Goal: Find specific page/section: Find specific page/section

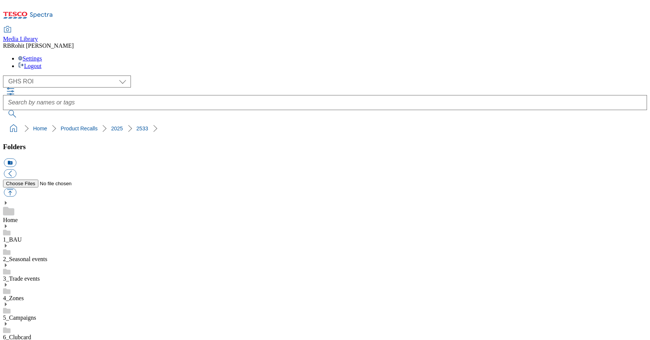
select select "flare-ghs-roi"
click at [47, 256] on link "2_Seasonal events" at bounding box center [25, 259] width 44 height 6
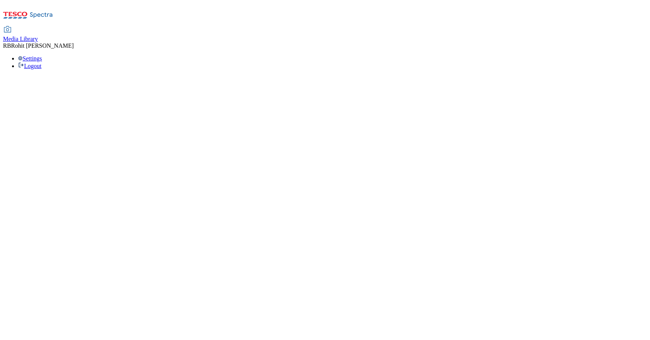
select select "flare-ghs-roi"
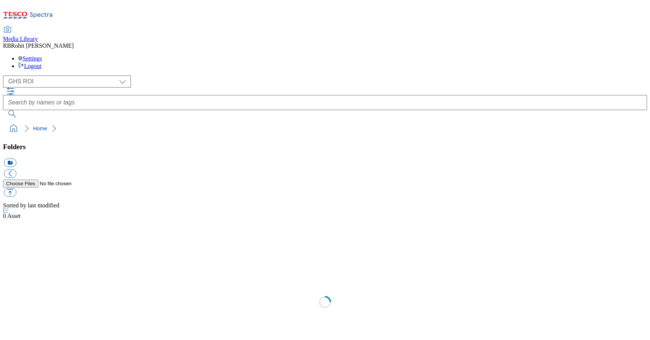
scroll to position [0, 0]
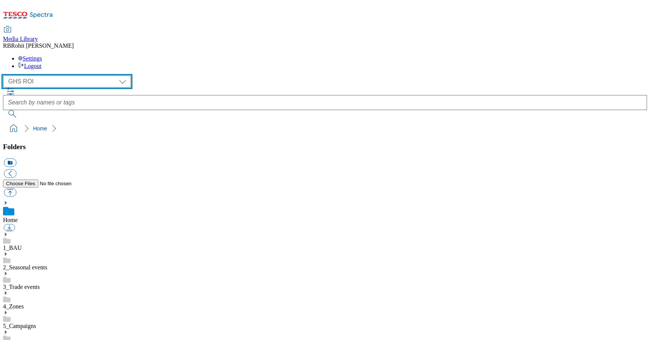
click at [42, 76] on select "Clubcard Marketing Clubcard ROI Dotcom UK GHS Marketing UK GHS ROI Realfood Tes…" at bounding box center [67, 82] width 128 height 12
select select "flare-ghs-mktg"
click at [5, 76] on select "Clubcard Marketing Clubcard ROI Dotcom UK GHS Marketing UK GHS ROI Realfood Tes…" at bounding box center [67, 82] width 128 height 12
click at [39, 76] on select "Clubcard Marketing Clubcard ROI Dotcom UK GHS Marketing UK GHS ROI Realfood Tes…" at bounding box center [67, 82] width 128 height 12
click at [5, 76] on select "Clubcard Marketing Clubcard ROI Dotcom UK GHS Marketing UK GHS ROI Realfood Tes…" at bounding box center [67, 82] width 128 height 12
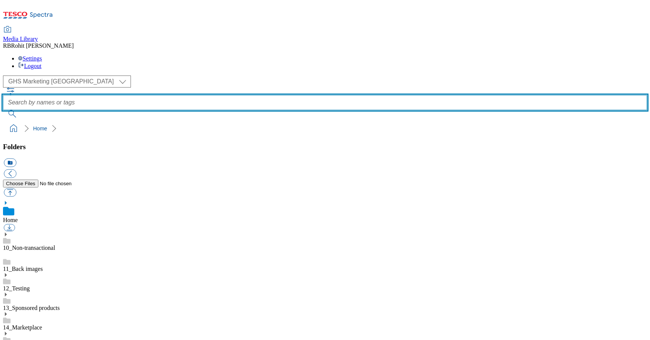
click at [256, 95] on input "text" at bounding box center [325, 102] width 644 height 15
type input "mp"
click at [3, 110] on button "submit" at bounding box center [13, 114] width 20 height 8
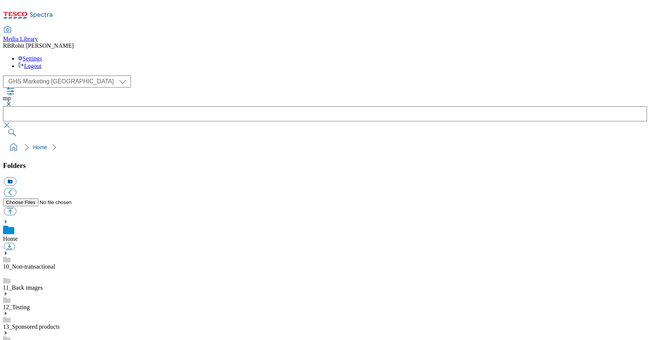
click at [12, 102] on button "button" at bounding box center [7, 104] width 9 height 5
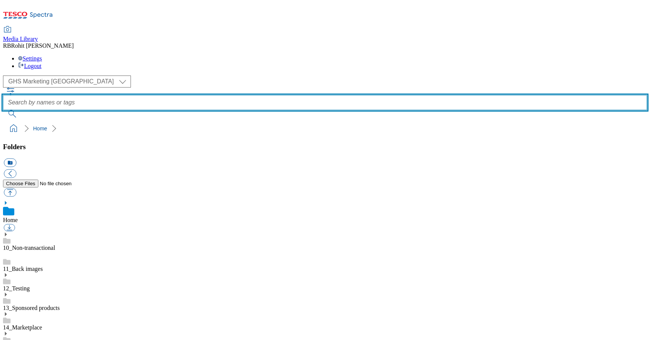
click at [239, 95] on input "text" at bounding box center [325, 102] width 644 height 15
type input "marketplace"
click at [3, 110] on button "submit" at bounding box center [13, 114] width 20 height 8
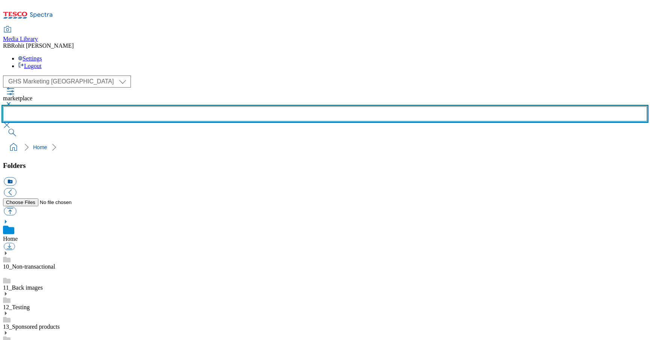
scroll to position [421, 0]
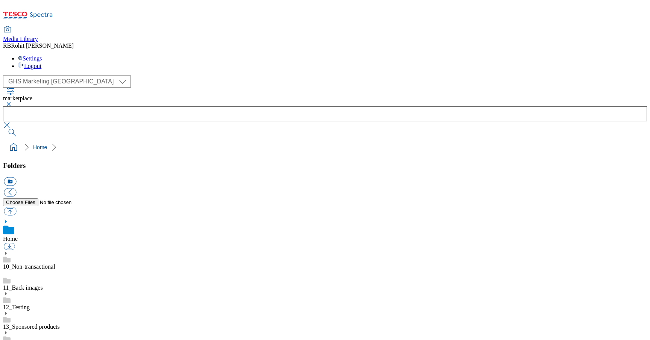
click at [12, 102] on button "button" at bounding box center [7, 104] width 9 height 5
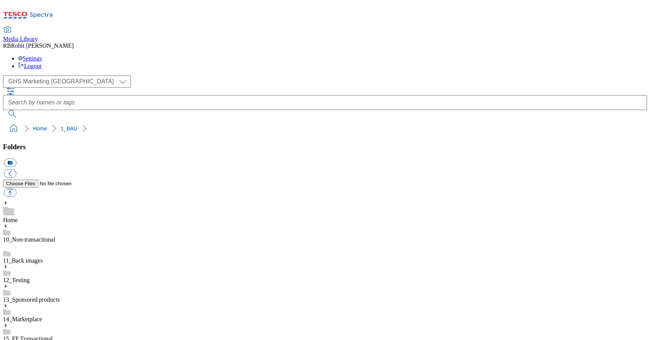
scroll to position [421, 0]
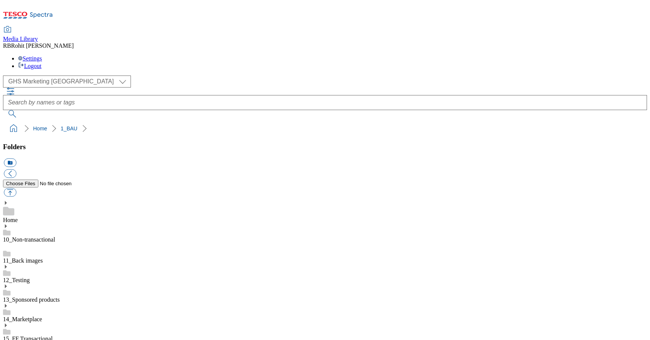
scroll to position [220, 0]
